Goal: Information Seeking & Learning: Learn about a topic

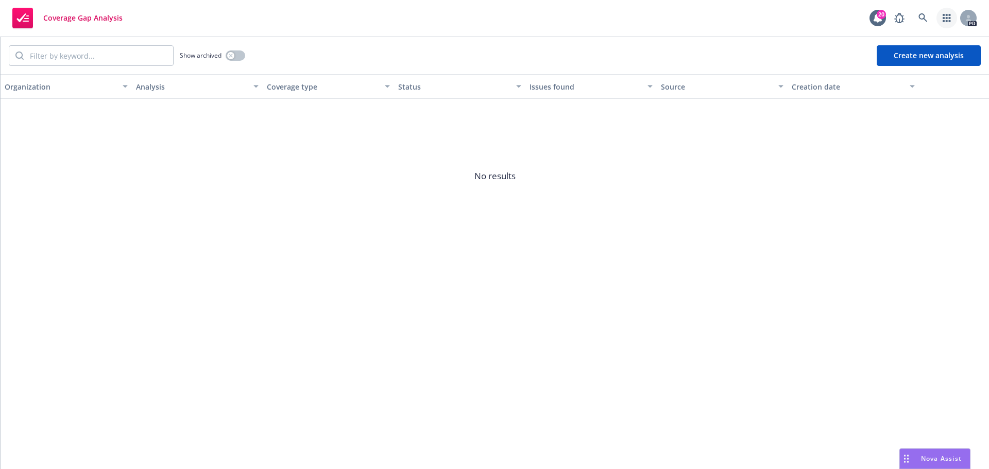
click at [948, 19] on icon "button" at bounding box center [947, 18] width 8 height 8
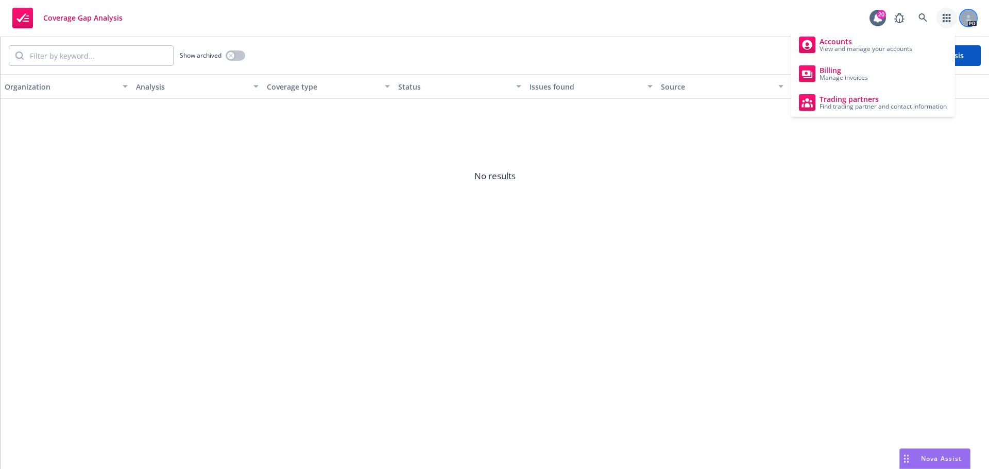
click at [965, 15] on div at bounding box center [968, 18] width 16 height 16
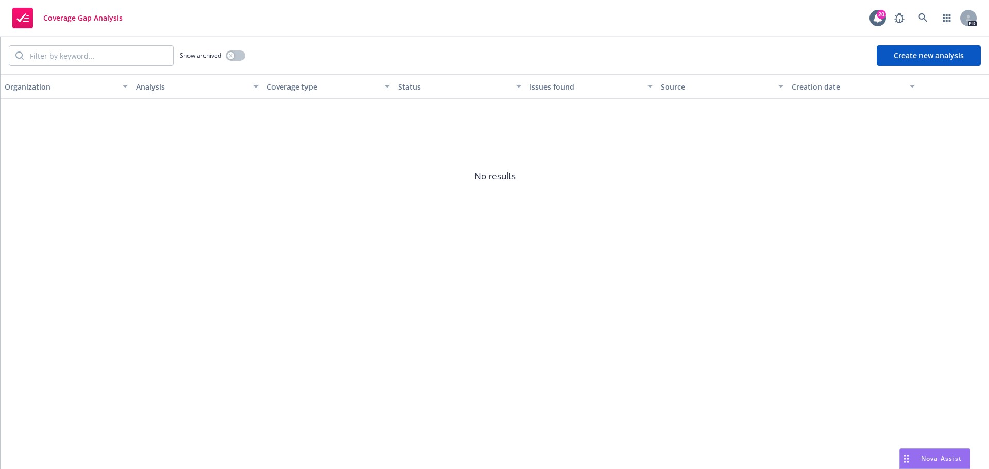
click at [734, 167] on span "No results" at bounding box center [495, 176] width 989 height 155
